Goal: Book appointment/travel/reservation

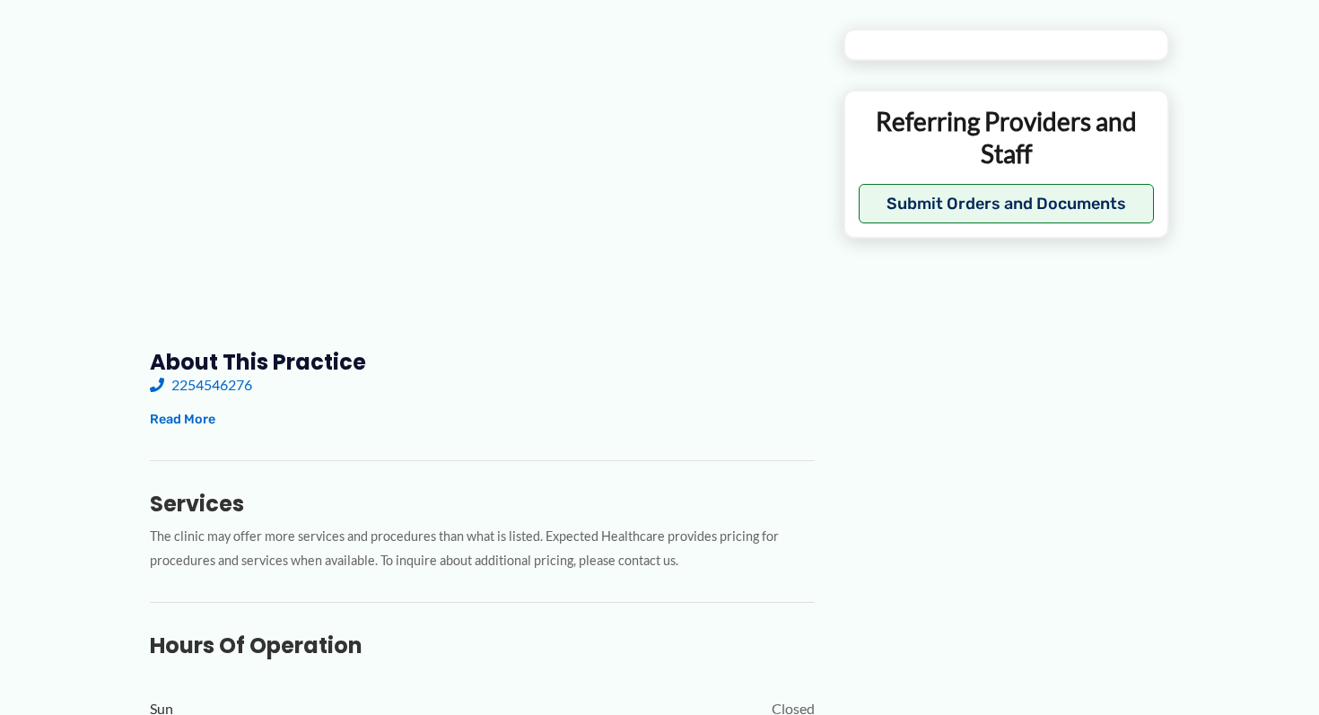
type input "**********"
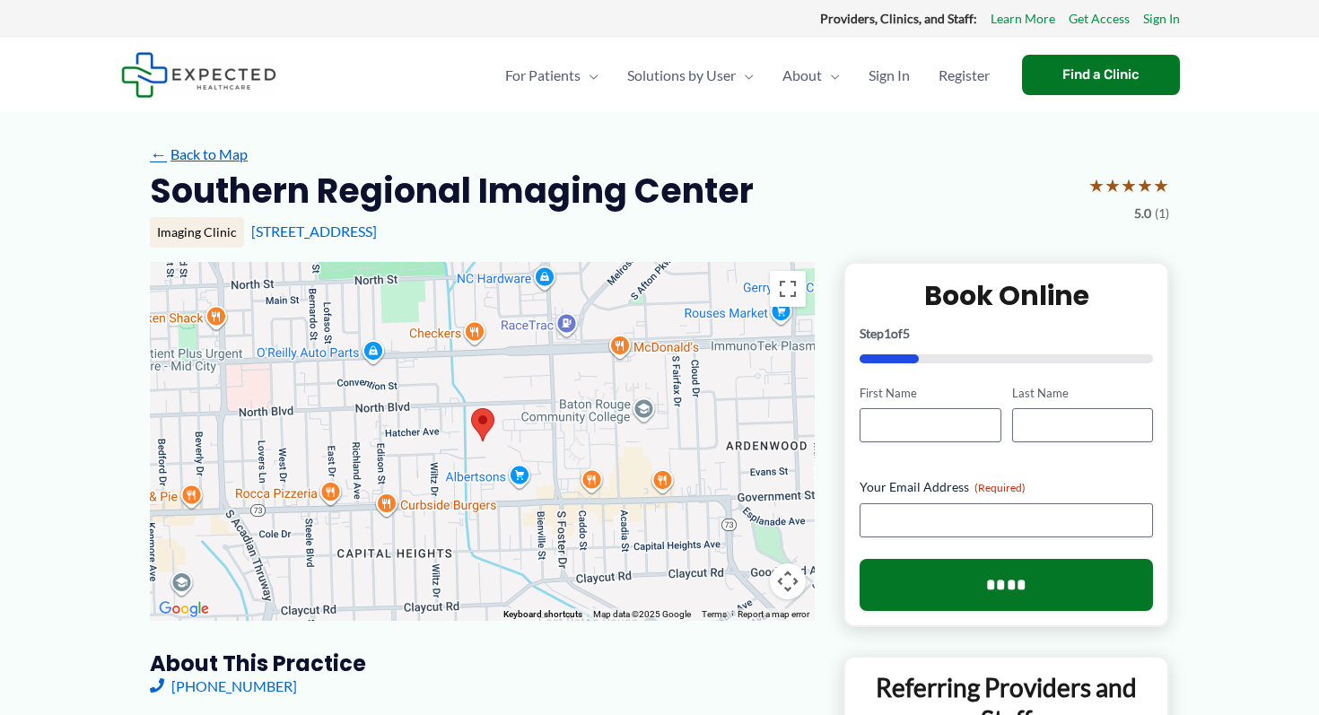
click at [197, 156] on link "← Back to Map" at bounding box center [199, 154] width 98 height 27
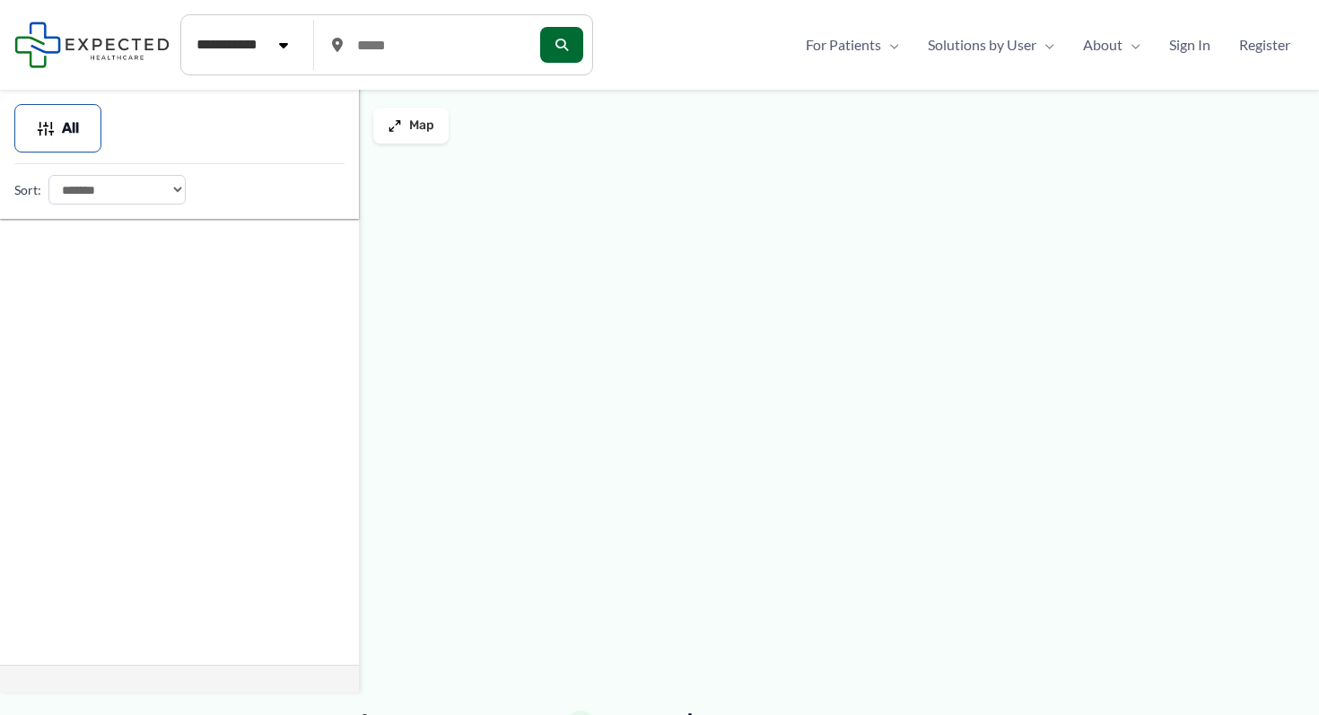
type input "*****"
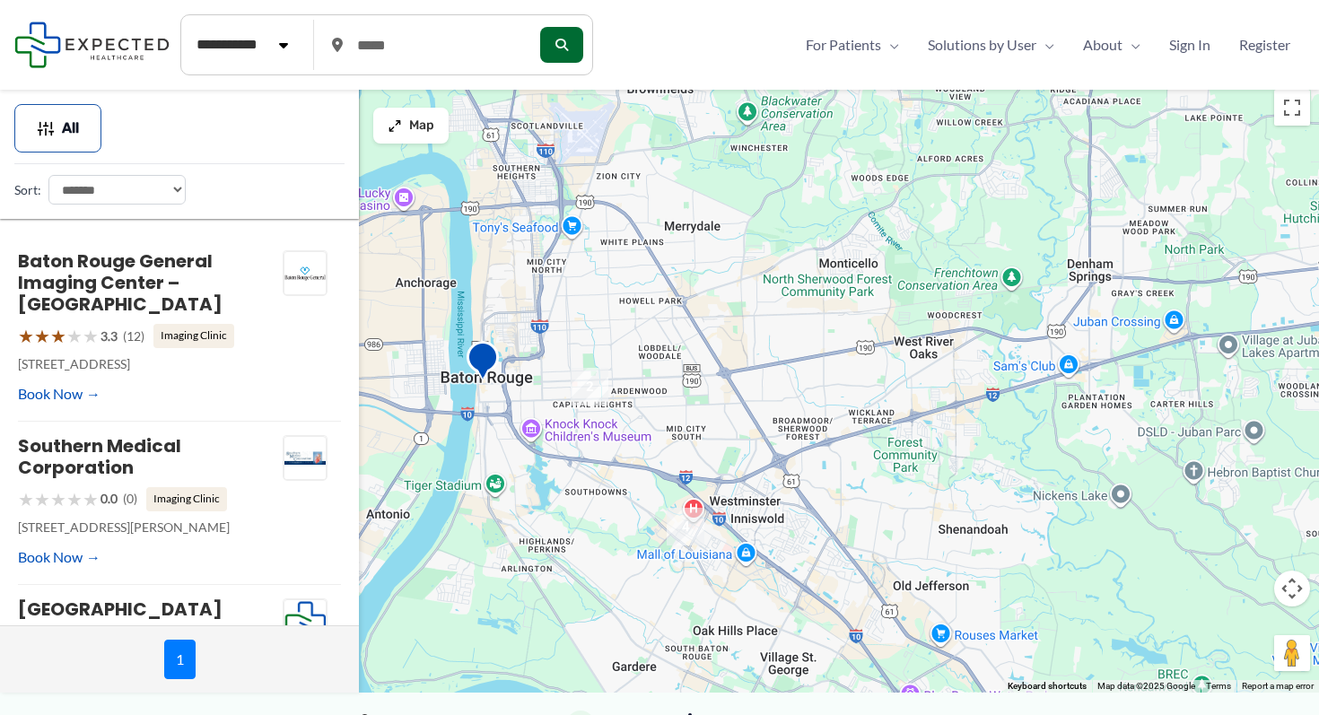
click at [171, 182] on select "**********" at bounding box center [116, 190] width 137 height 30
